Goal: Information Seeking & Learning: Learn about a topic

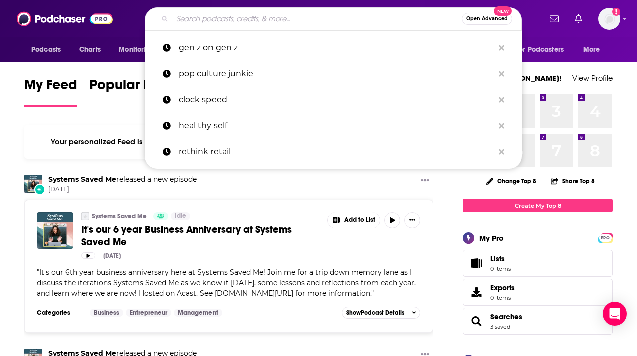
click at [355, 24] on input "Search podcasts, credits, & more..." at bounding box center [316, 19] width 289 height 16
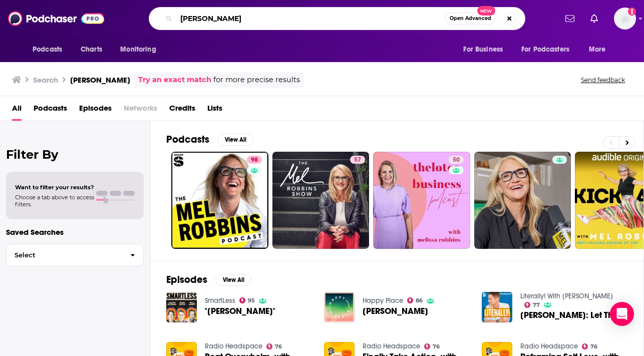
drag, startPoint x: 329, startPoint y: 26, endPoint x: 213, endPoint y: 7, distance: 117.9
click at [213, 7] on div "mel robbins Open Advanced New" at bounding box center [337, 18] width 377 height 23
type input "diary of a ceo"
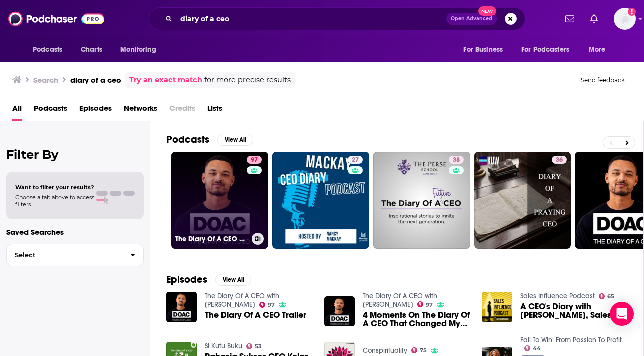
click at [202, 211] on link "97 The Diary Of A CEO with Steven Bartlett" at bounding box center [219, 200] width 97 height 97
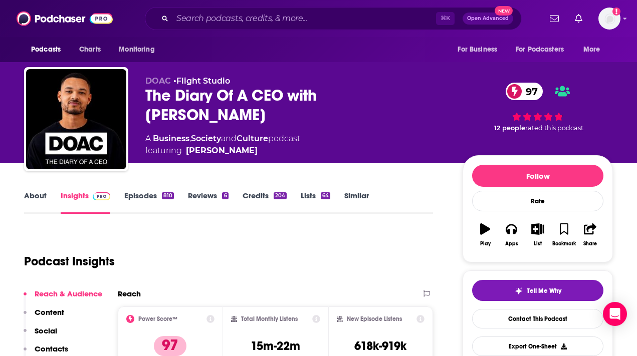
click at [42, 195] on link "About" at bounding box center [35, 202] width 23 height 23
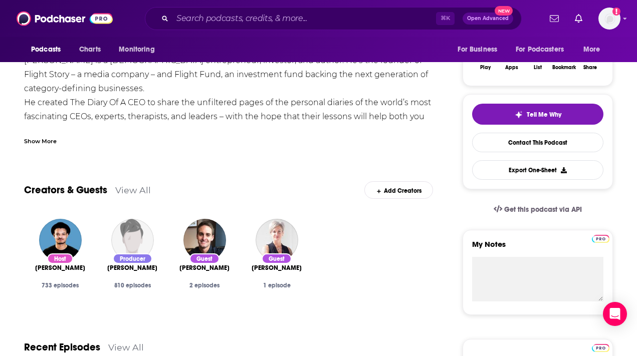
scroll to position [176, 0]
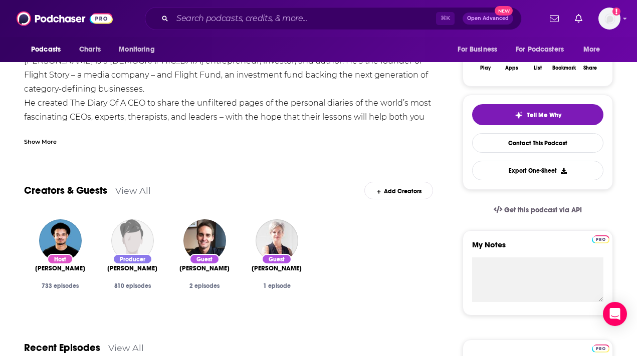
click at [48, 145] on div "Show More" at bounding box center [40, 141] width 33 height 10
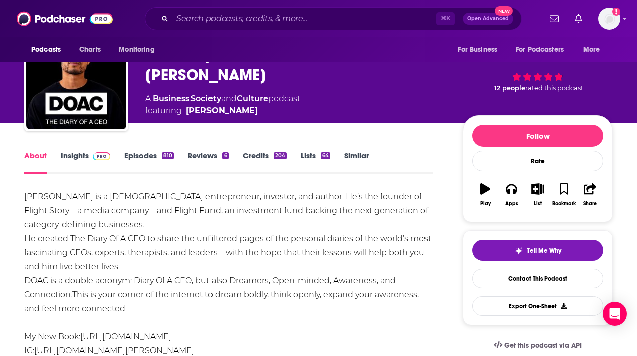
scroll to position [9, 0]
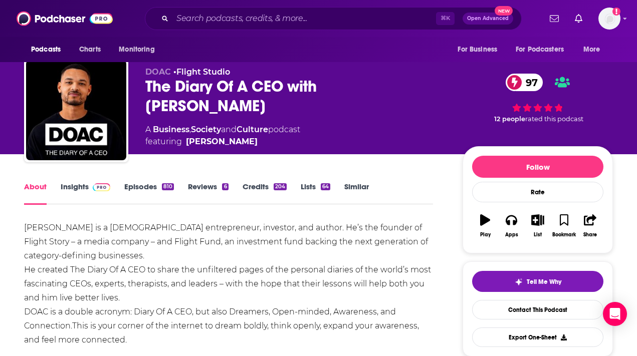
click at [147, 189] on link "Episodes 810" at bounding box center [149, 193] width 50 height 23
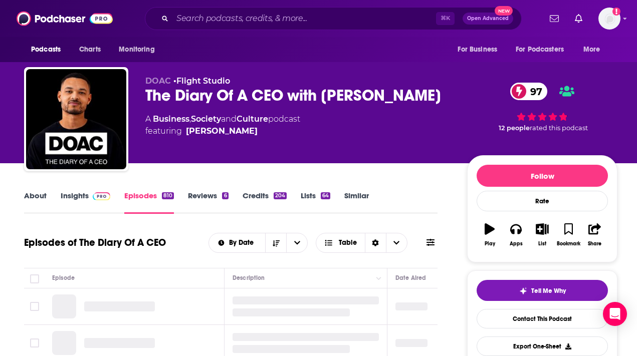
click at [75, 196] on link "Insights" at bounding box center [86, 202] width 50 height 23
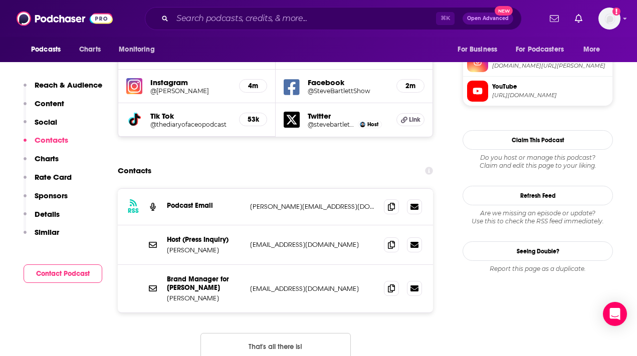
scroll to position [923, 0]
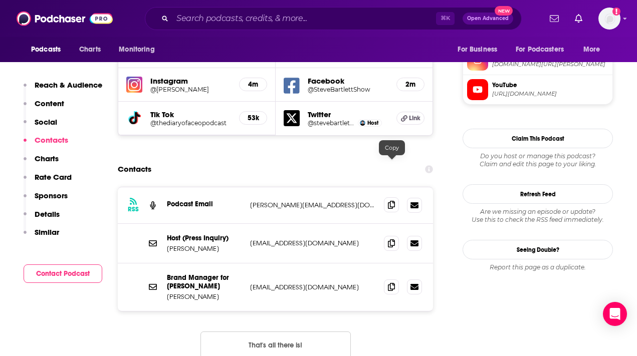
click at [387, 197] on span at bounding box center [391, 204] width 15 height 15
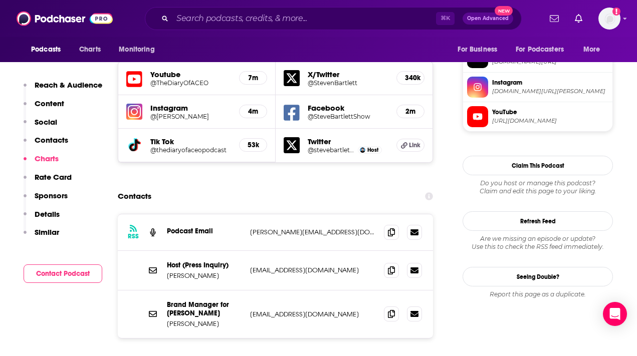
scroll to position [860, 0]
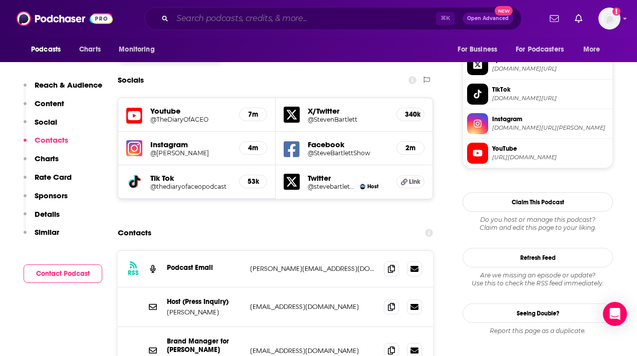
click at [247, 15] on input "Search podcasts, credits, & more..." at bounding box center [304, 19] width 264 height 16
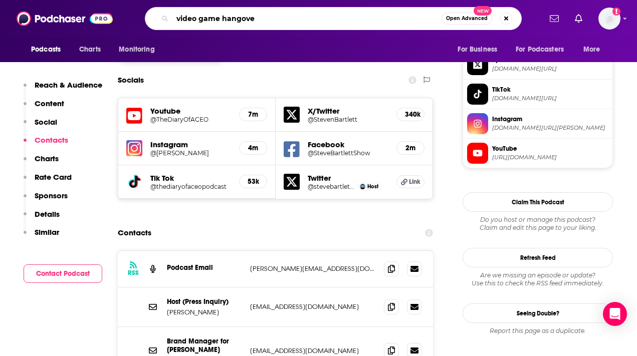
type input "video game hangover"
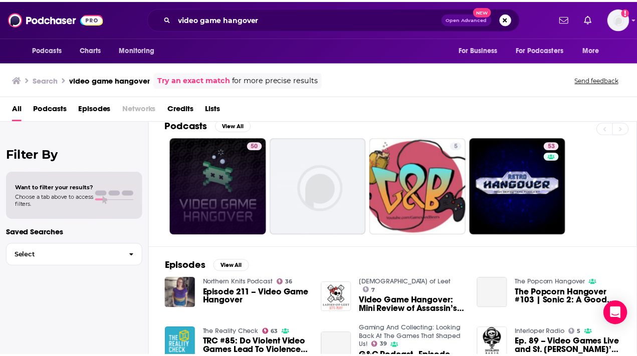
scroll to position [16, 0]
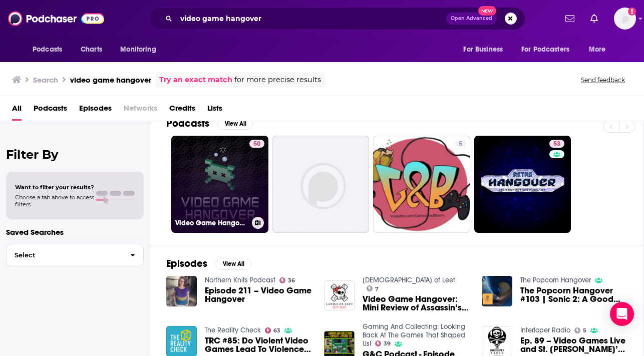
click at [226, 172] on link "50 Video Game Hangover" at bounding box center [219, 184] width 97 height 97
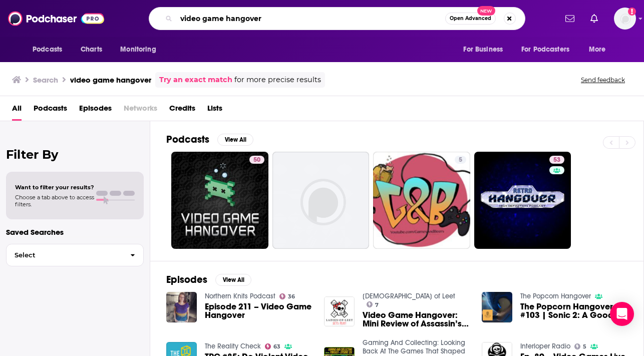
drag, startPoint x: 282, startPoint y: 18, endPoint x: 174, endPoint y: 17, distance: 107.7
click at [174, 17] on div "video game hangover Open Advanced New" at bounding box center [337, 18] width 377 height 23
type input "pop apologists"
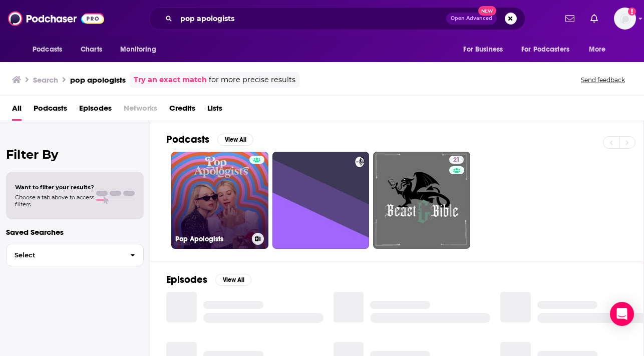
click at [229, 184] on link "Pop Apologists" at bounding box center [219, 200] width 97 height 97
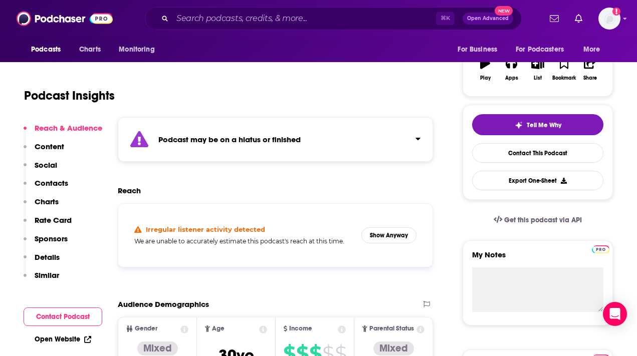
click at [215, 127] on div "Podcast may be on a hiatus or finished" at bounding box center [275, 139] width 315 height 45
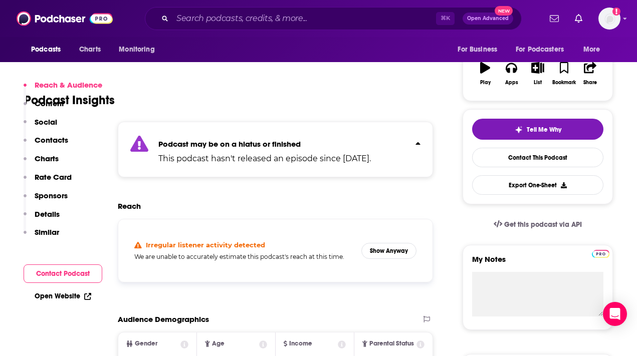
scroll to position [158, 0]
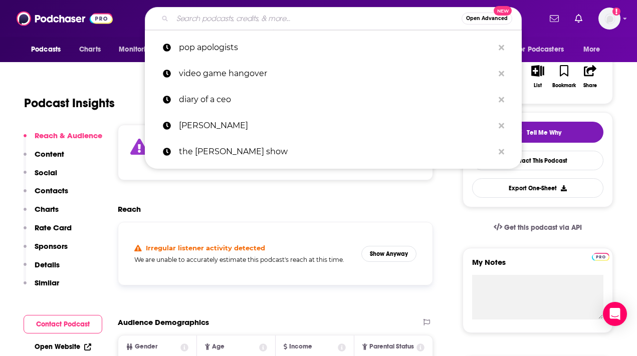
click at [274, 24] on input "Search podcasts, credits, & more..." at bounding box center [316, 19] width 289 height 16
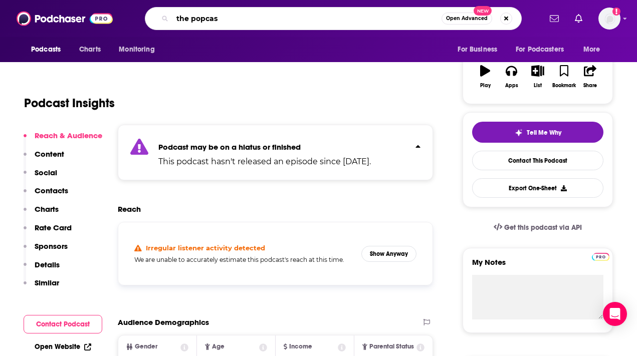
type input "the popcast"
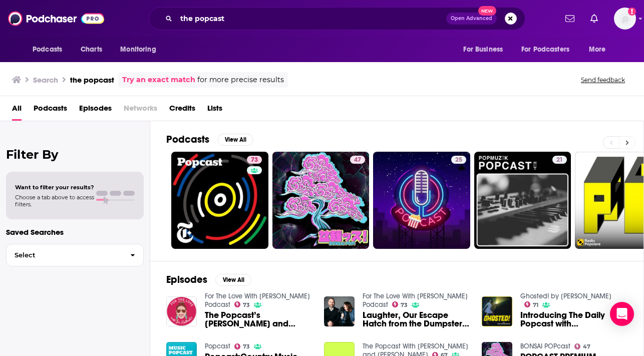
click at [626, 142] on icon at bounding box center [628, 142] width 4 height 7
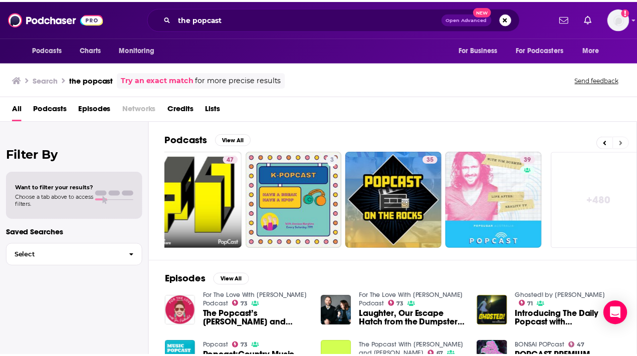
scroll to position [0, 442]
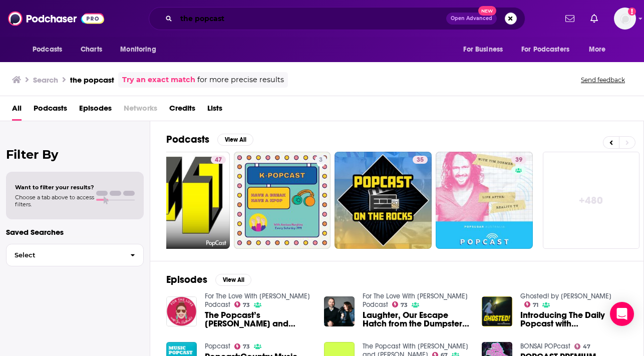
click at [267, 18] on input "the popcast" at bounding box center [311, 19] width 270 height 16
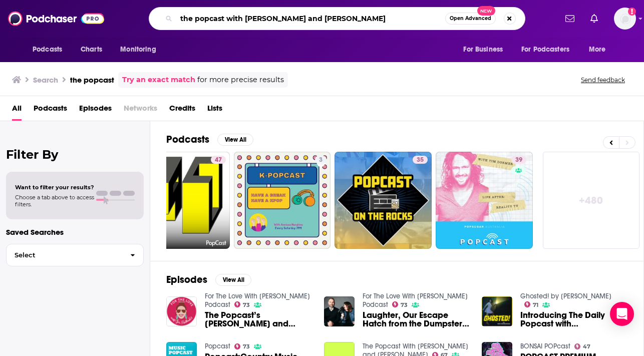
type input "the popcast with knox and jamie"
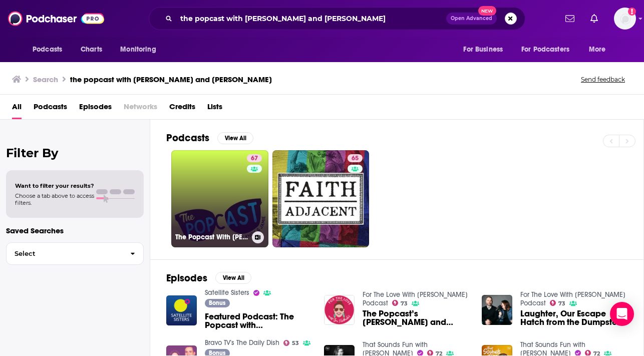
click at [214, 212] on link "67 The Popcast With Knox and Jamie" at bounding box center [219, 198] width 97 height 97
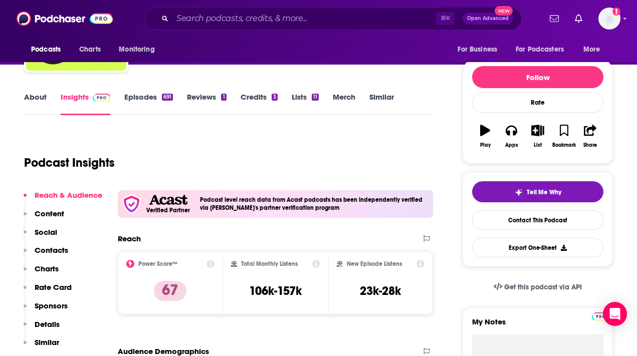
scroll to position [97, 0]
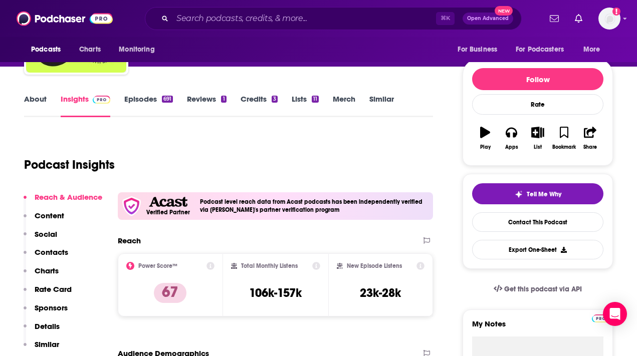
click at [41, 100] on link "About" at bounding box center [35, 105] width 23 height 23
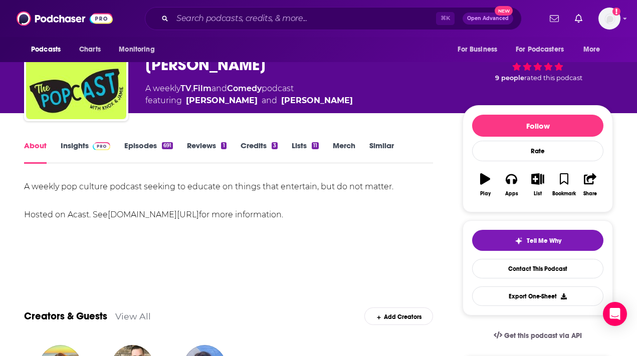
scroll to position [51, 0]
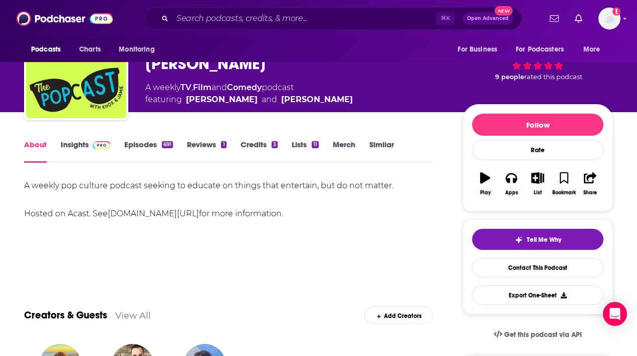
click at [148, 142] on link "Episodes 691" at bounding box center [148, 151] width 49 height 23
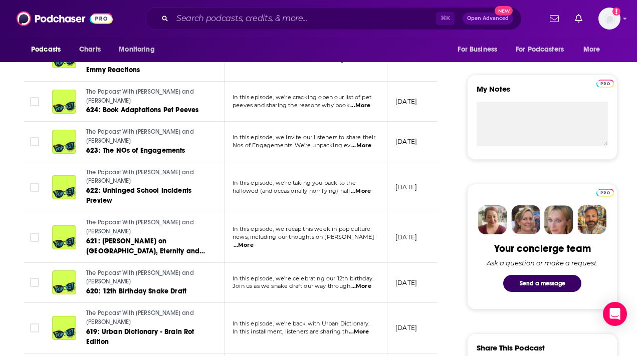
scroll to position [173, 0]
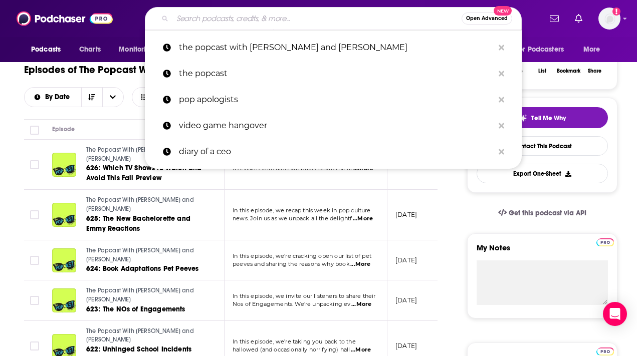
click at [244, 12] on input "Search podcasts, credits, & more..." at bounding box center [316, 19] width 289 height 16
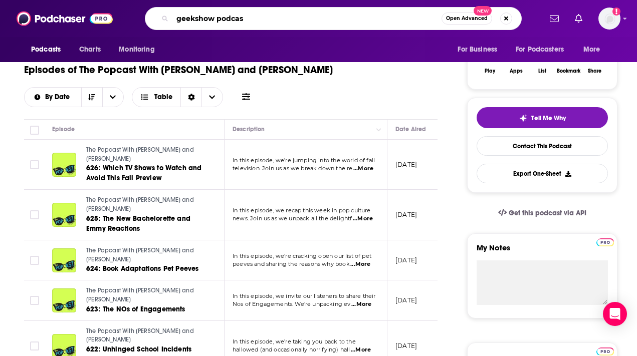
type input "geekshow podcast"
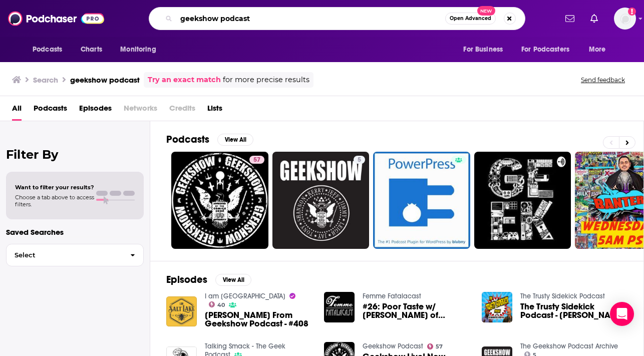
drag, startPoint x: 266, startPoint y: 26, endPoint x: 130, endPoint y: 17, distance: 136.6
click at [130, 17] on div "geekshow podcast Open Advanced New" at bounding box center [336, 18] width 439 height 23
type input "club shay shay"
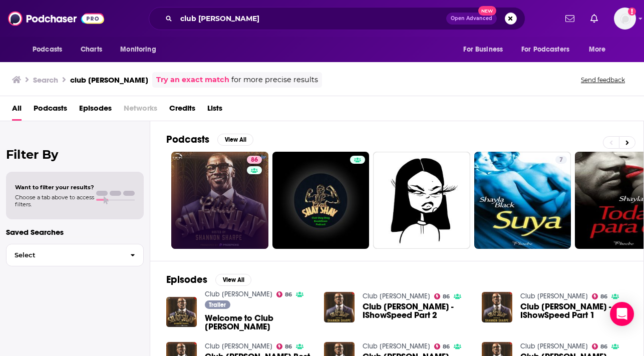
click at [235, 197] on link "86" at bounding box center [219, 200] width 97 height 97
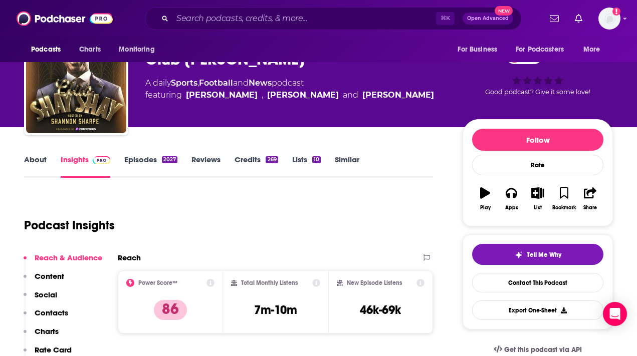
scroll to position [32, 0]
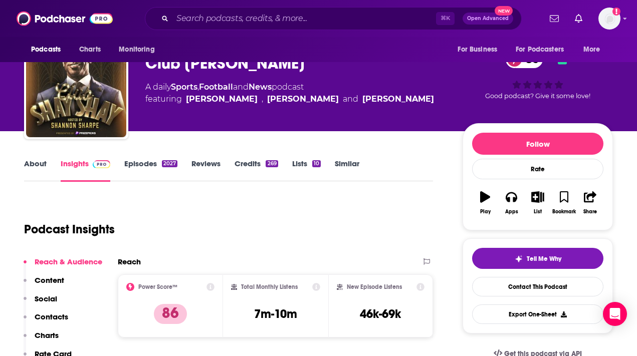
click at [27, 159] on link "About" at bounding box center [35, 170] width 23 height 23
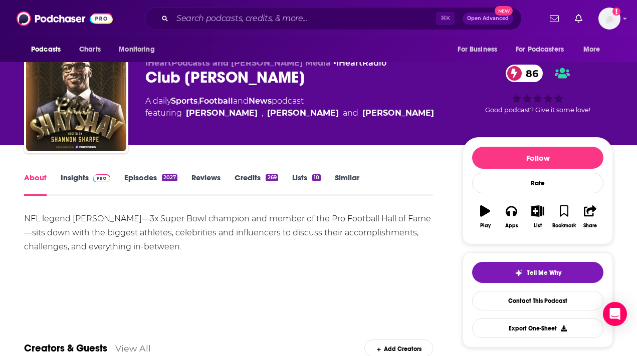
scroll to position [19, 0]
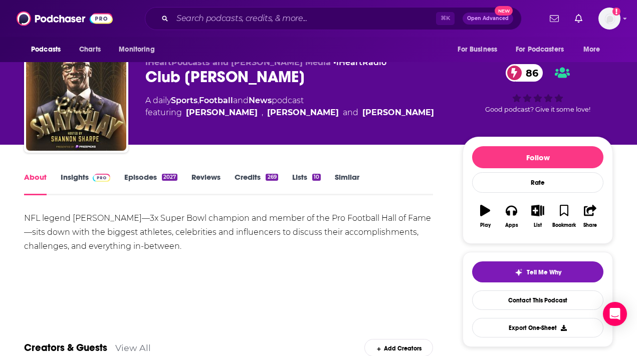
click at [72, 182] on link "Insights" at bounding box center [86, 183] width 50 height 23
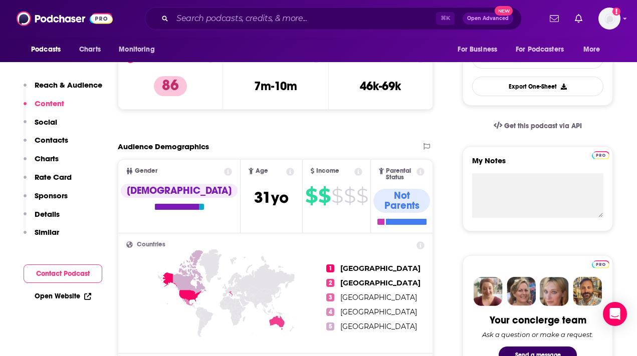
scroll to position [47, 0]
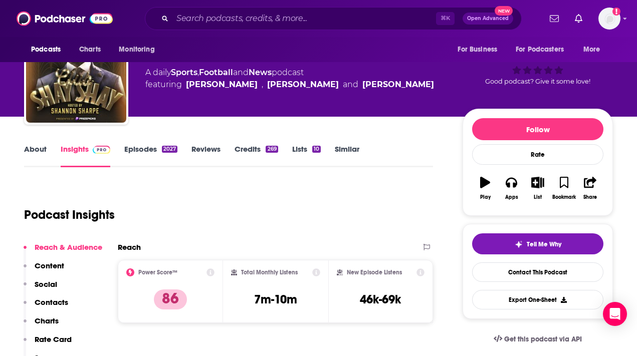
click at [132, 148] on link "Episodes 2027" at bounding box center [150, 155] width 53 height 23
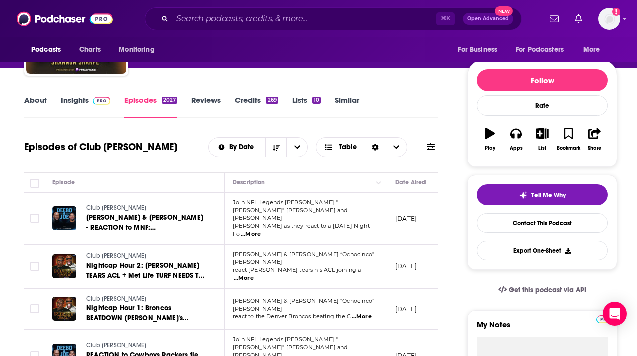
scroll to position [106, 0]
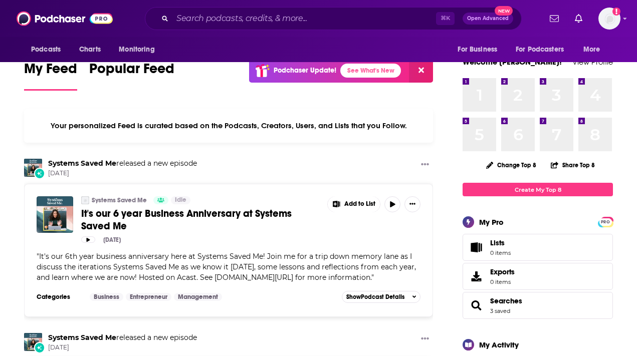
scroll to position [18, 0]
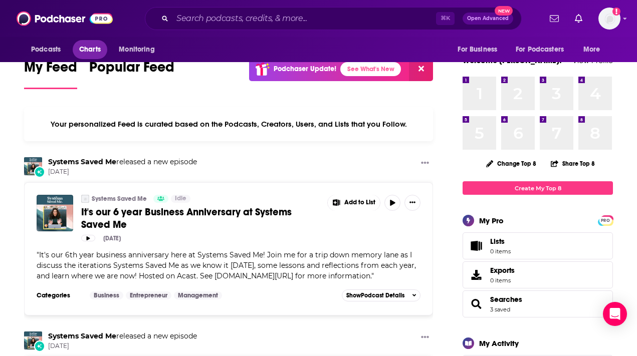
click at [79, 51] on link "Charts" at bounding box center [90, 49] width 34 height 19
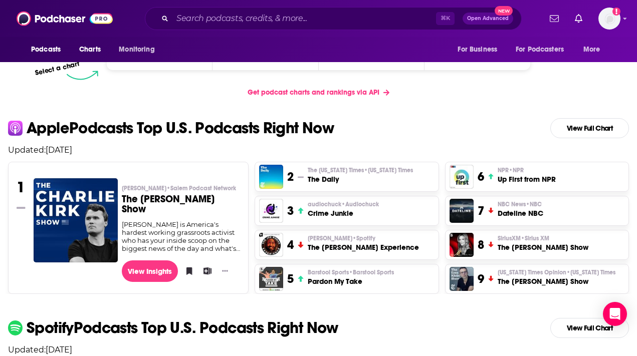
scroll to position [185, 0]
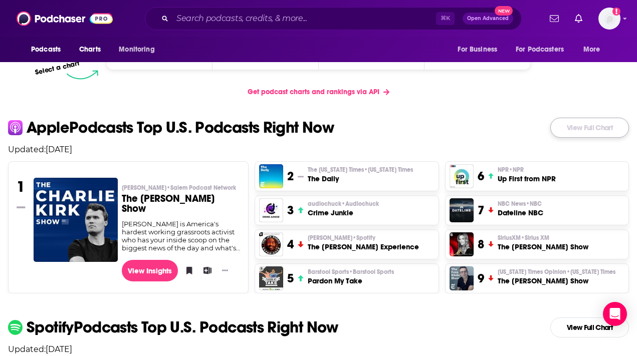
click at [599, 126] on link "View Full Chart" at bounding box center [589, 128] width 79 height 20
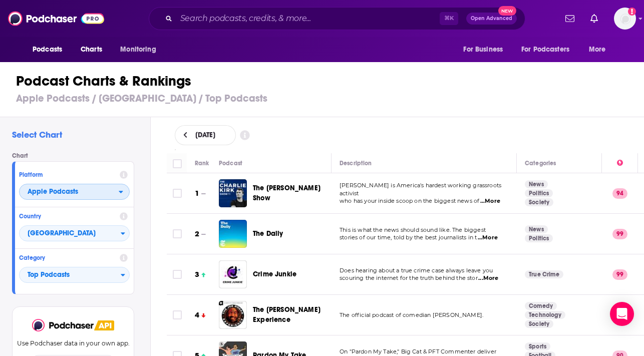
click at [51, 191] on span "Apple Podcasts" at bounding box center [53, 191] width 51 height 7
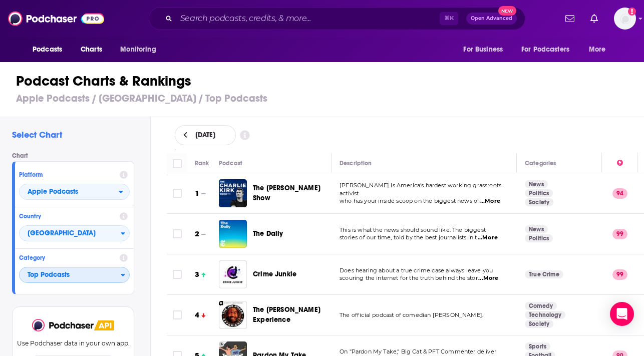
click at [57, 274] on span "Top Podcasts" at bounding box center [70, 275] width 101 height 17
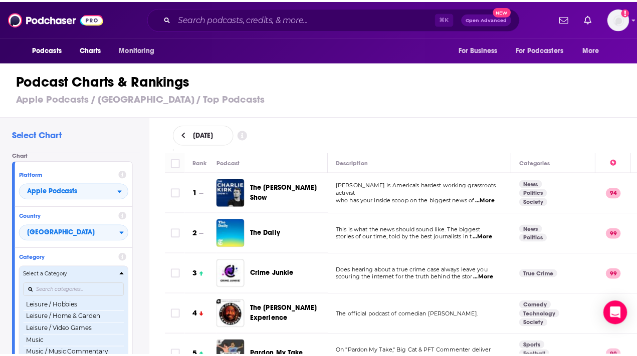
scroll to position [586, 0]
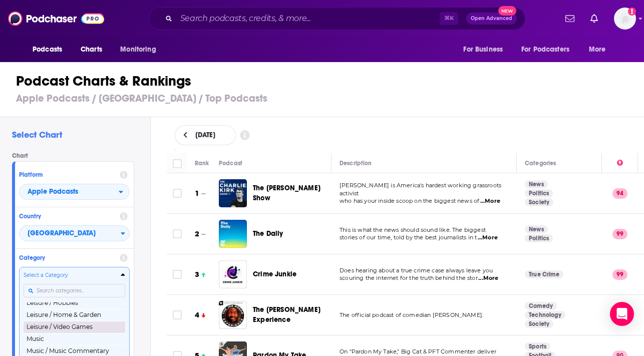
click at [65, 332] on button "Leisure / Video Games" at bounding box center [75, 327] width 102 height 12
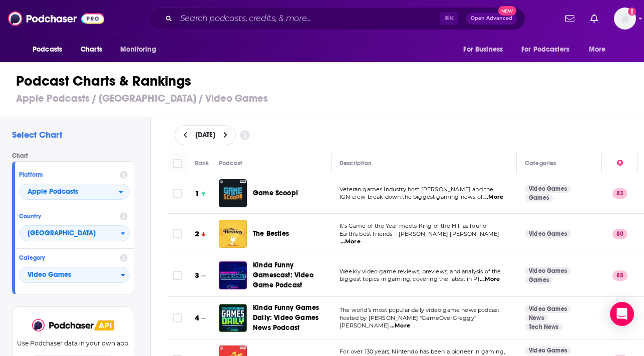
click at [490, 196] on span "...More" at bounding box center [493, 197] width 20 height 8
click at [268, 188] on span "Game Scoop!" at bounding box center [275, 193] width 45 height 10
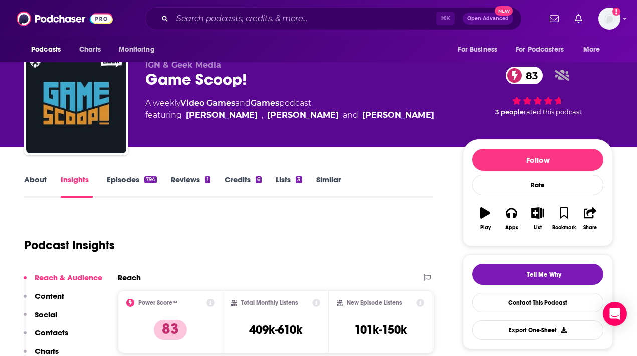
scroll to position [14, 0]
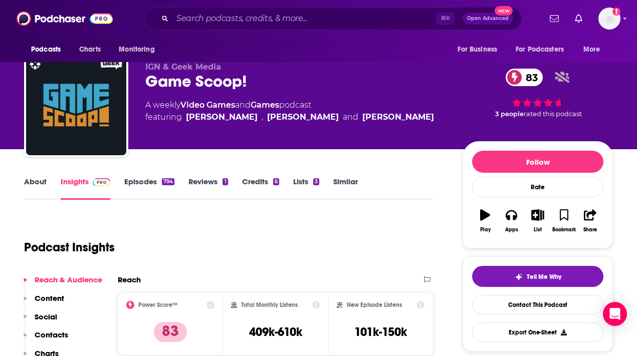
click at [40, 189] on link "About" at bounding box center [35, 188] width 23 height 23
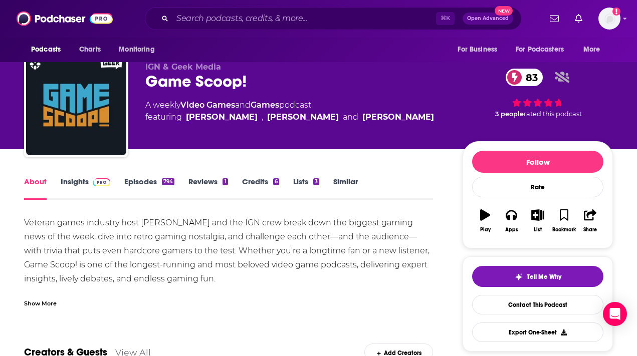
scroll to position [16, 0]
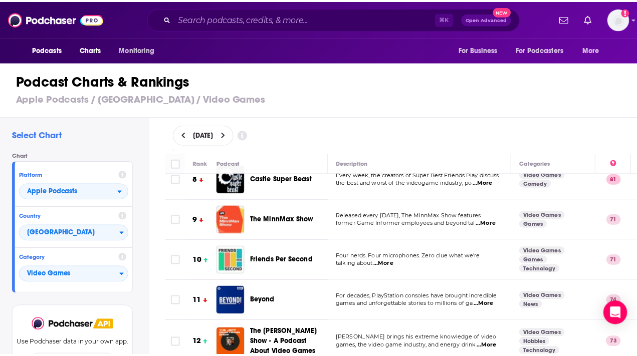
scroll to position [314, 0]
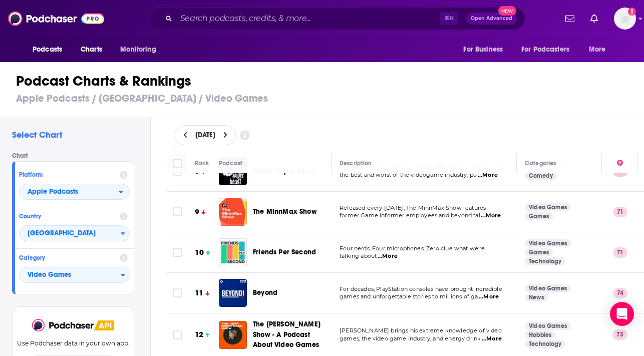
click at [389, 255] on span "...More" at bounding box center [388, 257] width 20 height 8
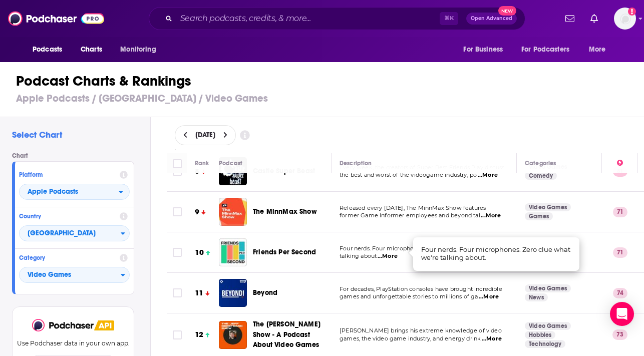
click at [277, 248] on span "Friends Per Second" at bounding box center [284, 252] width 63 height 9
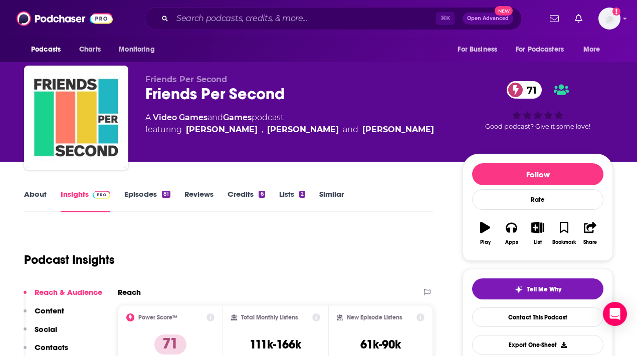
scroll to position [2, 0]
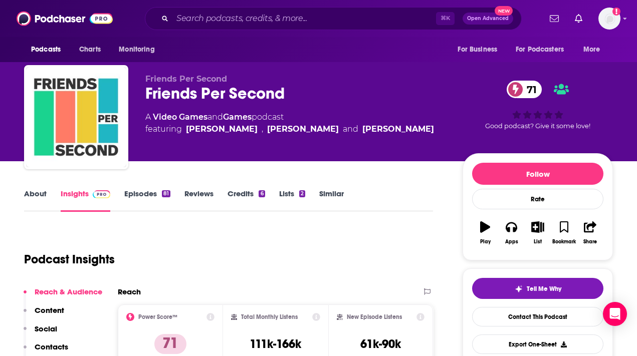
click at [157, 197] on link "Episodes 81" at bounding box center [147, 200] width 46 height 23
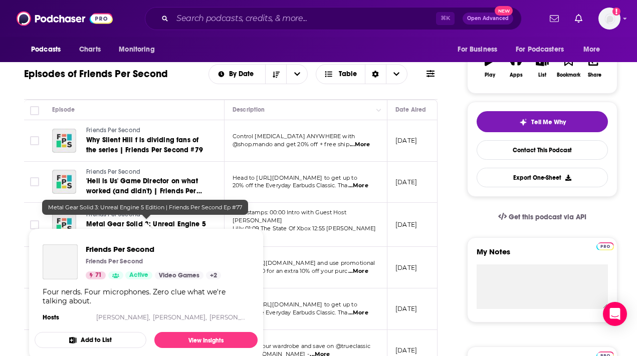
scroll to position [171, 0]
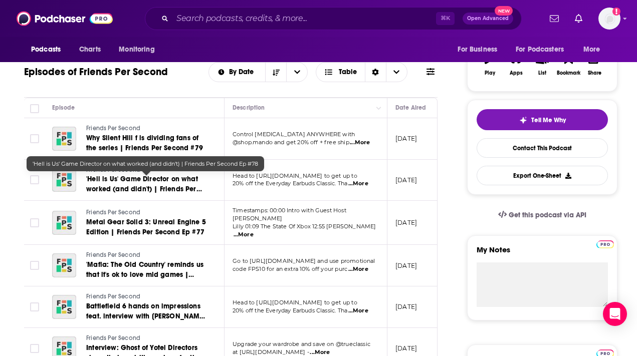
click at [152, 176] on span "'Hell is Us' Game Director on what worked (and didn't) | Friends Per Second Ep …" at bounding box center [144, 189] width 116 height 29
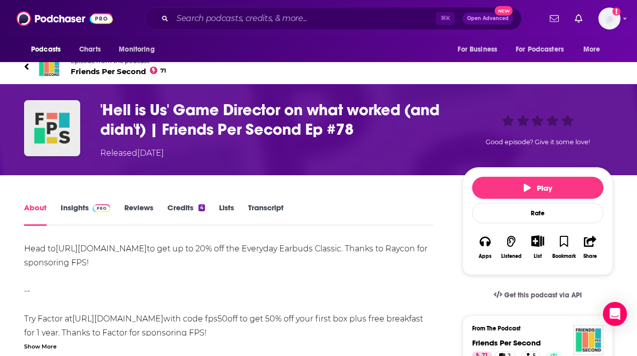
scroll to position [9, 0]
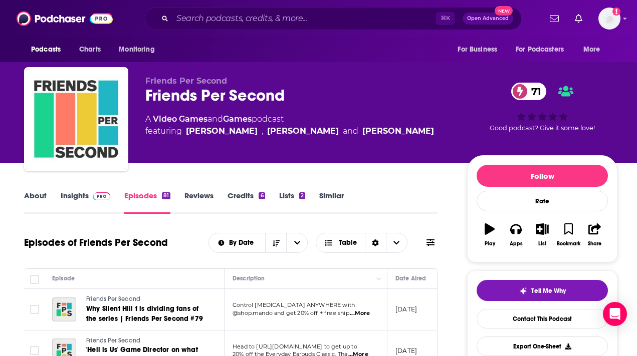
click at [36, 202] on link "About" at bounding box center [35, 202] width 23 height 23
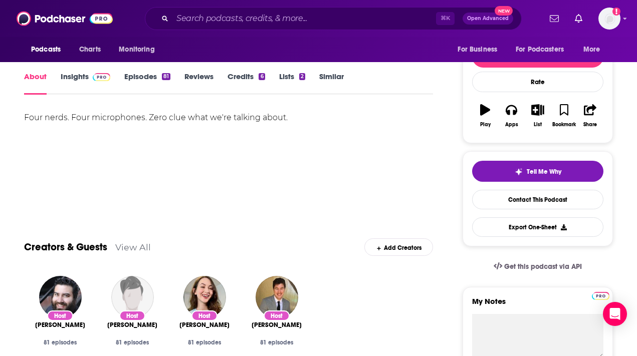
scroll to position [118, 0]
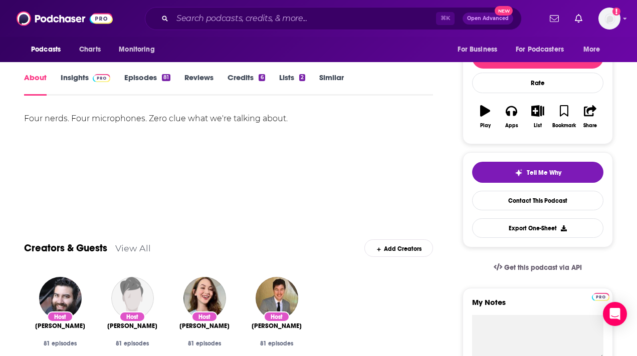
click at [67, 82] on link "Insights" at bounding box center [86, 84] width 50 height 23
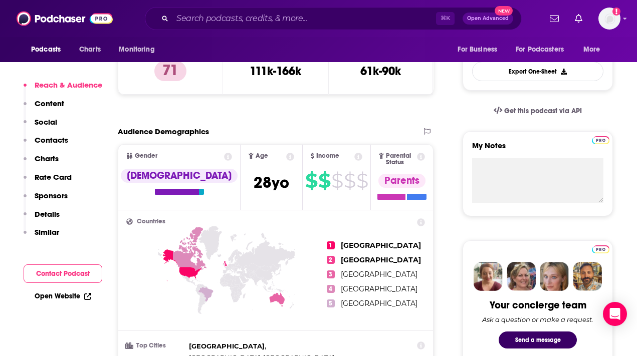
scroll to position [276, 0]
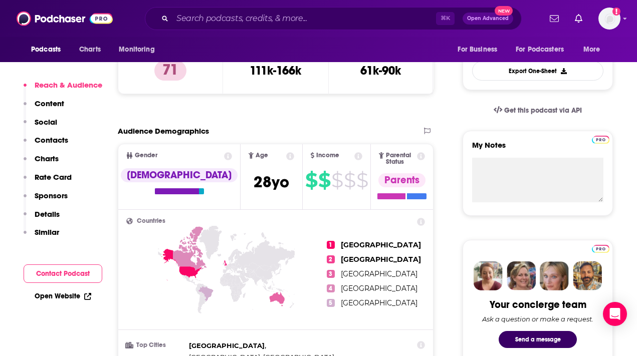
click at [60, 293] on link "Open Website" at bounding box center [63, 296] width 57 height 9
